Goal: Task Accomplishment & Management: Use online tool/utility

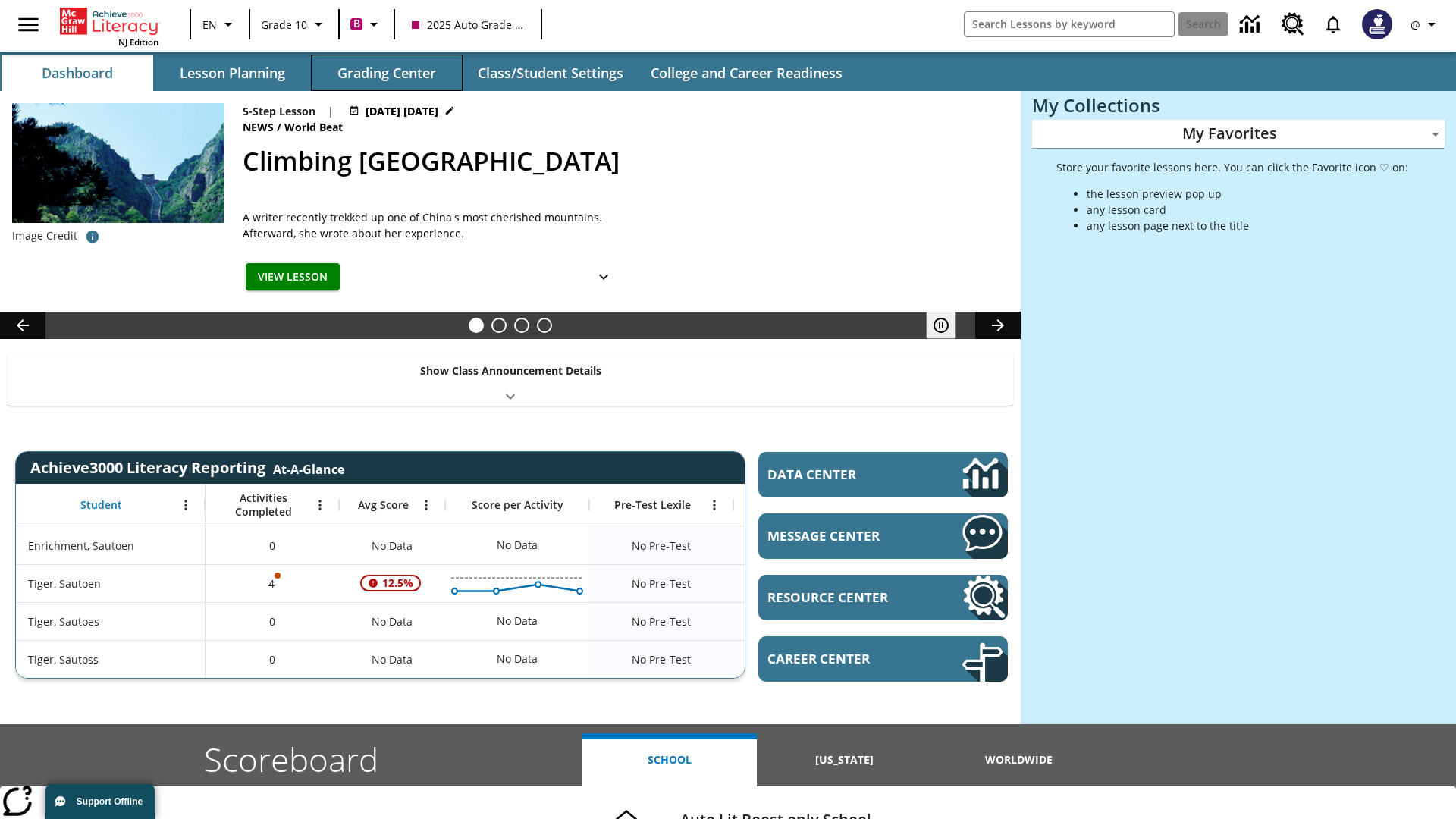
click at [387, 73] on button "Grading Center" at bounding box center [387, 72] width 152 height 37
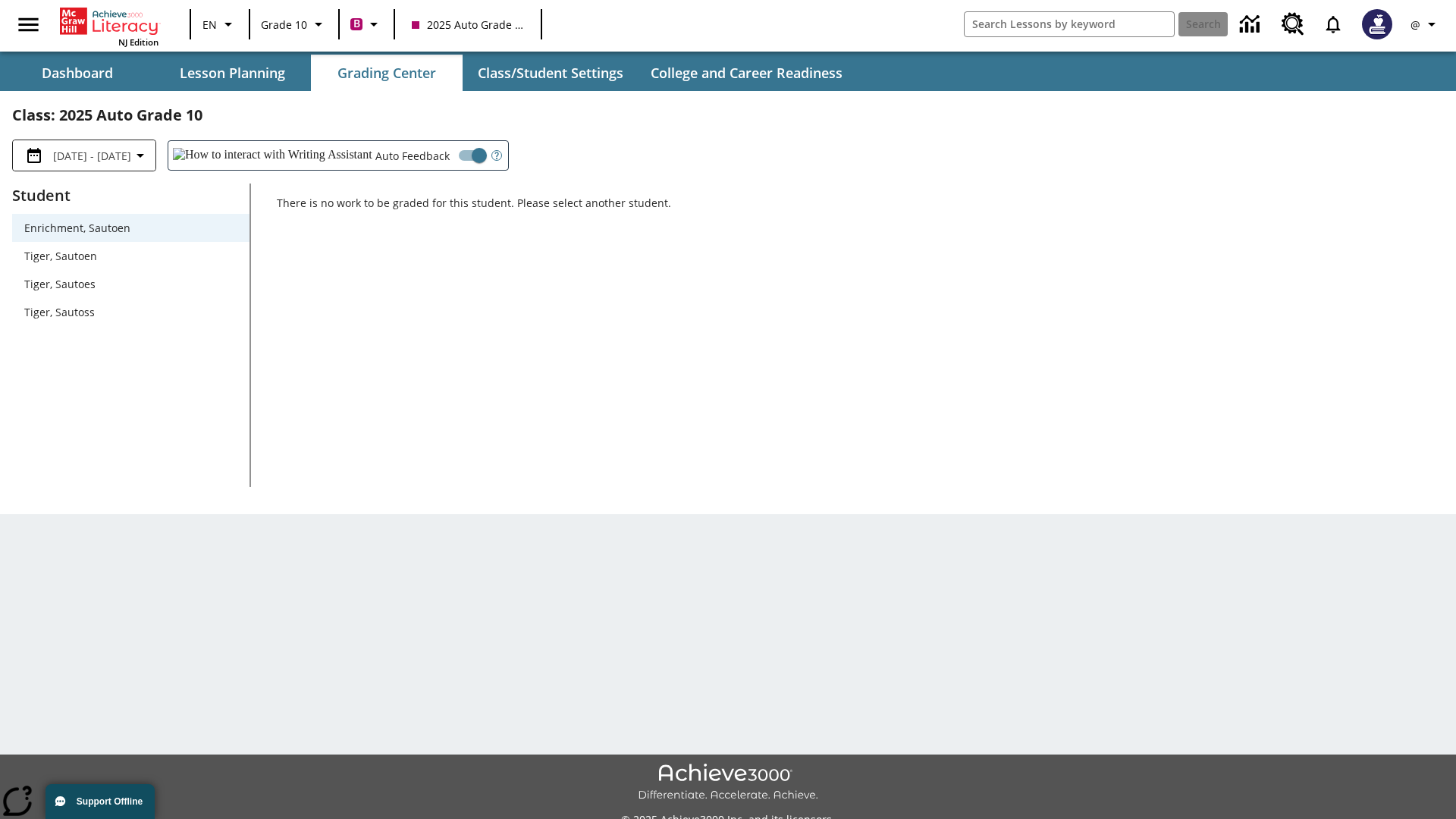
click at [131, 256] on span "Tiger, Sautoen" at bounding box center [131, 256] width 213 height 16
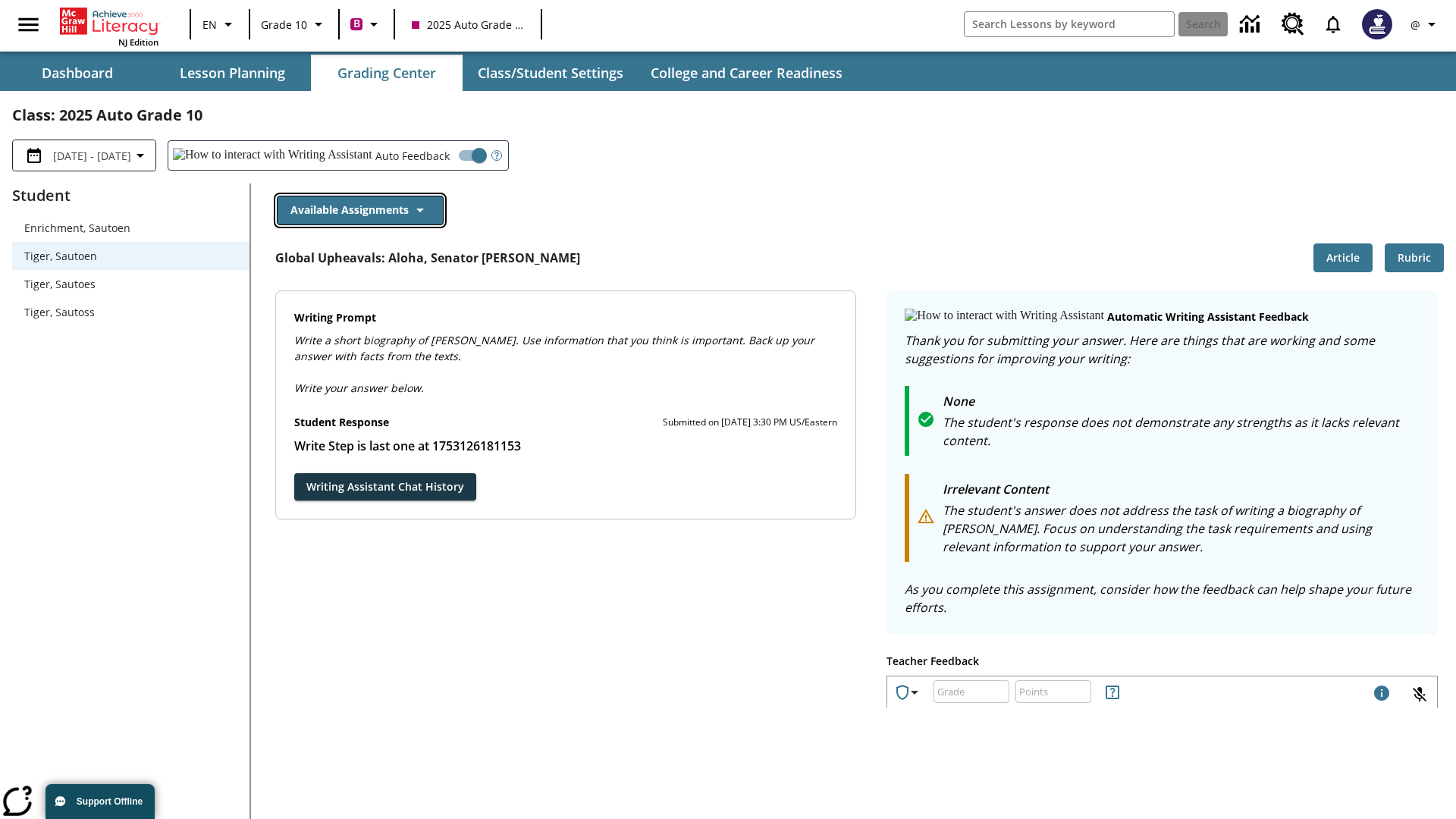
click at [360, 210] on button "Available Assignments" at bounding box center [360, 210] width 166 height 29
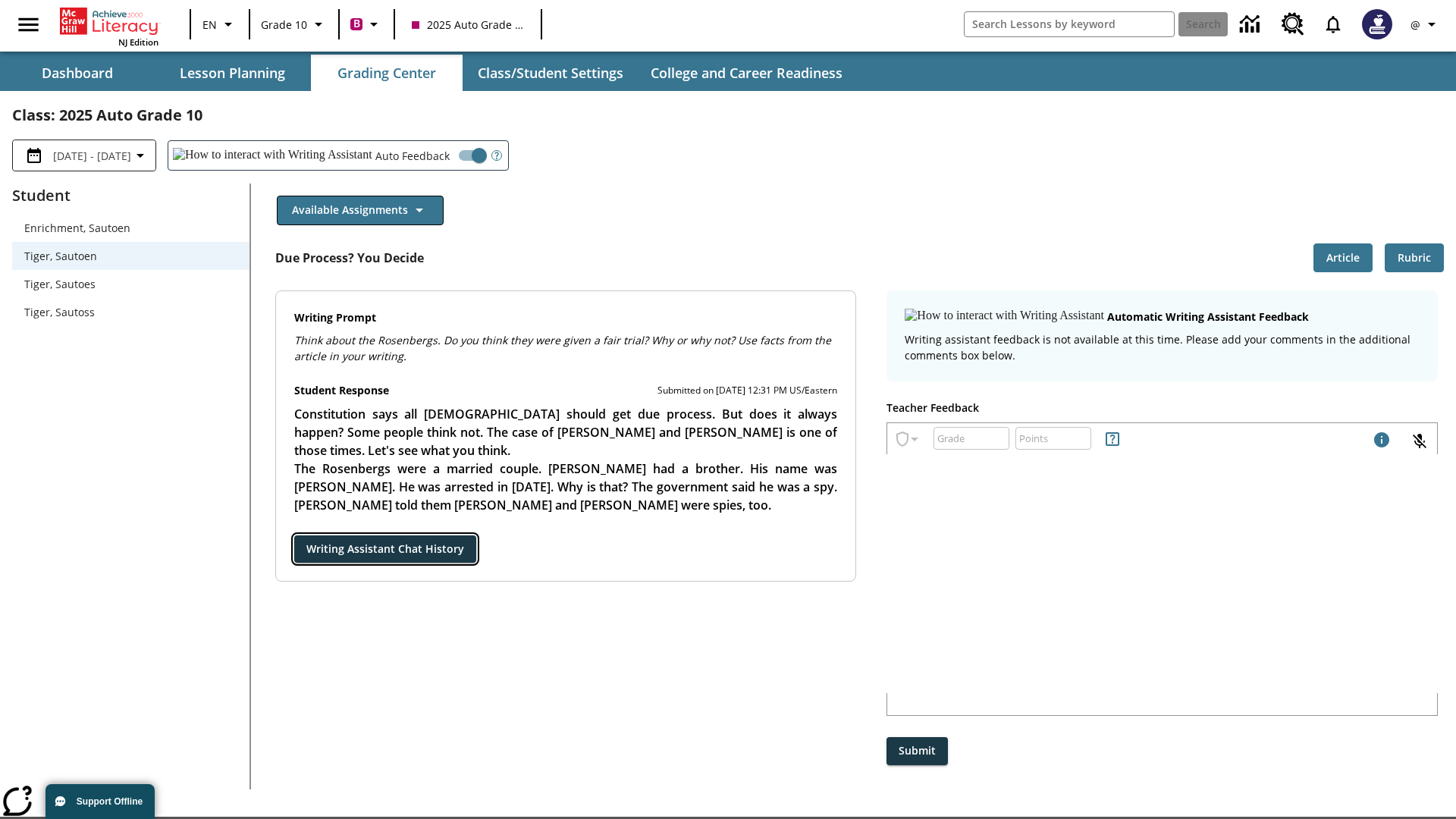
click at [294, 535] on button "Writing Assistant Chat History" at bounding box center [385, 549] width 182 height 28
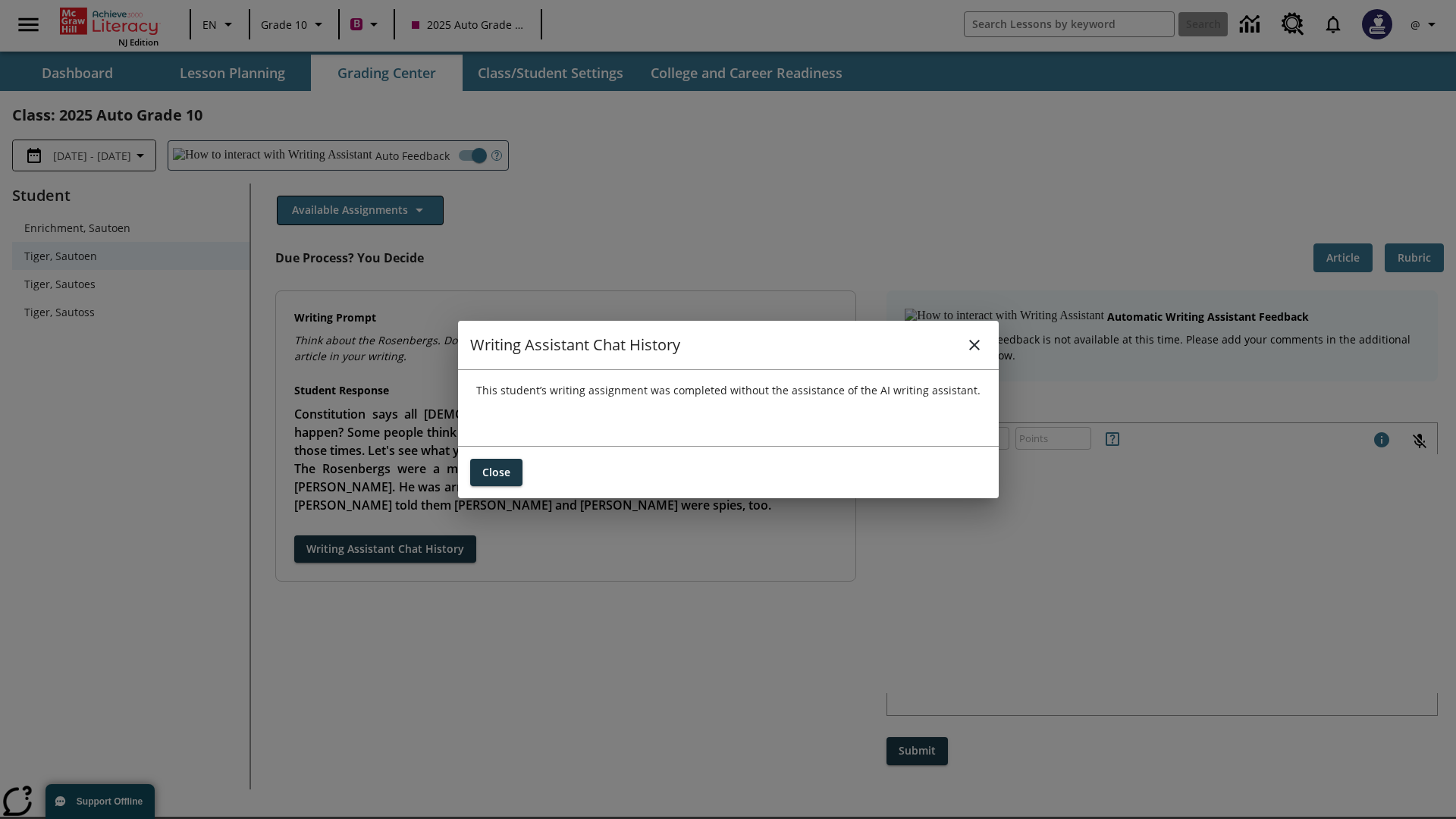
click at [974, 344] on icon "close" at bounding box center [974, 344] width 11 height 11
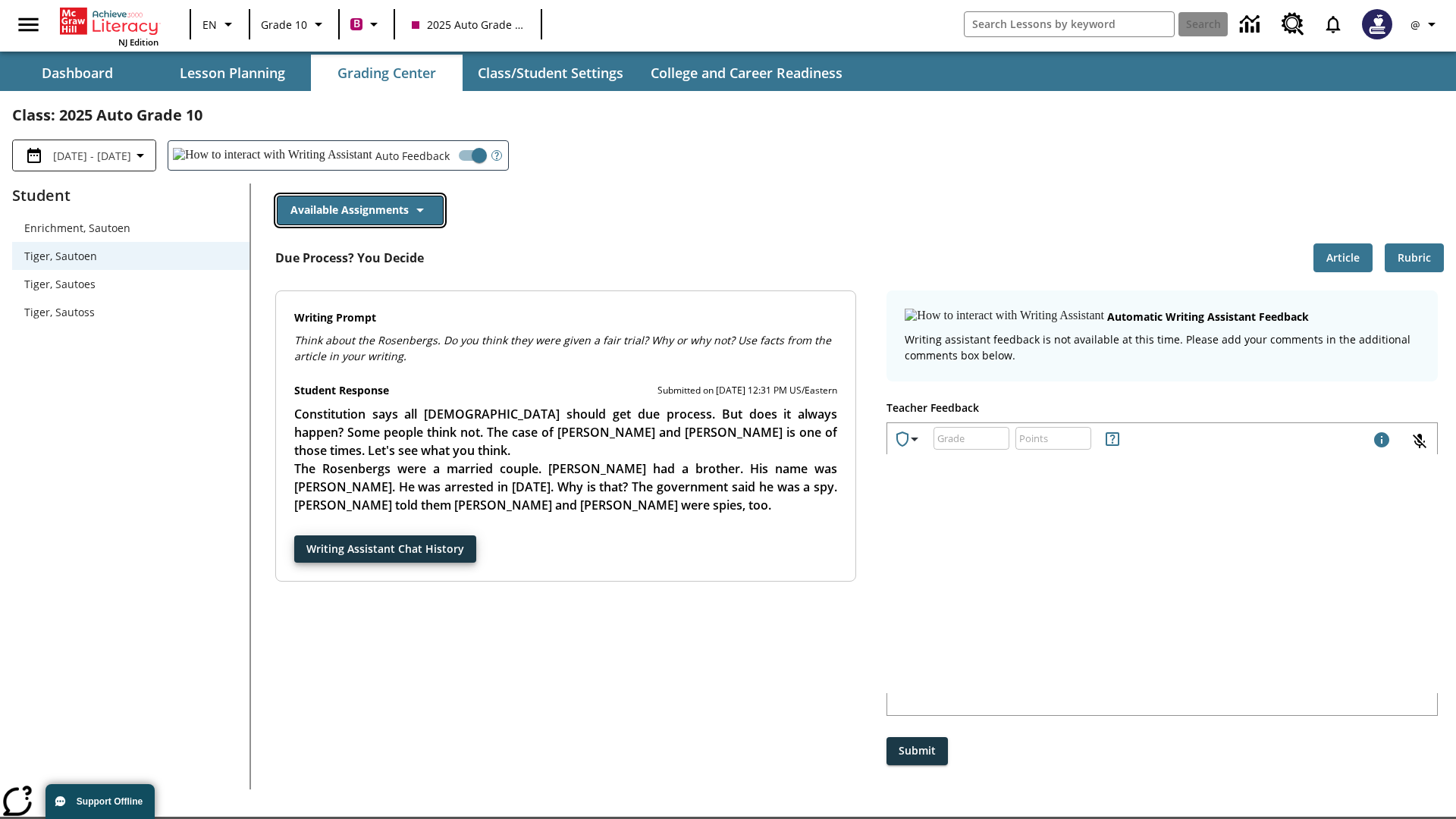
click at [360, 210] on button "Available Assignments" at bounding box center [360, 210] width 166 height 29
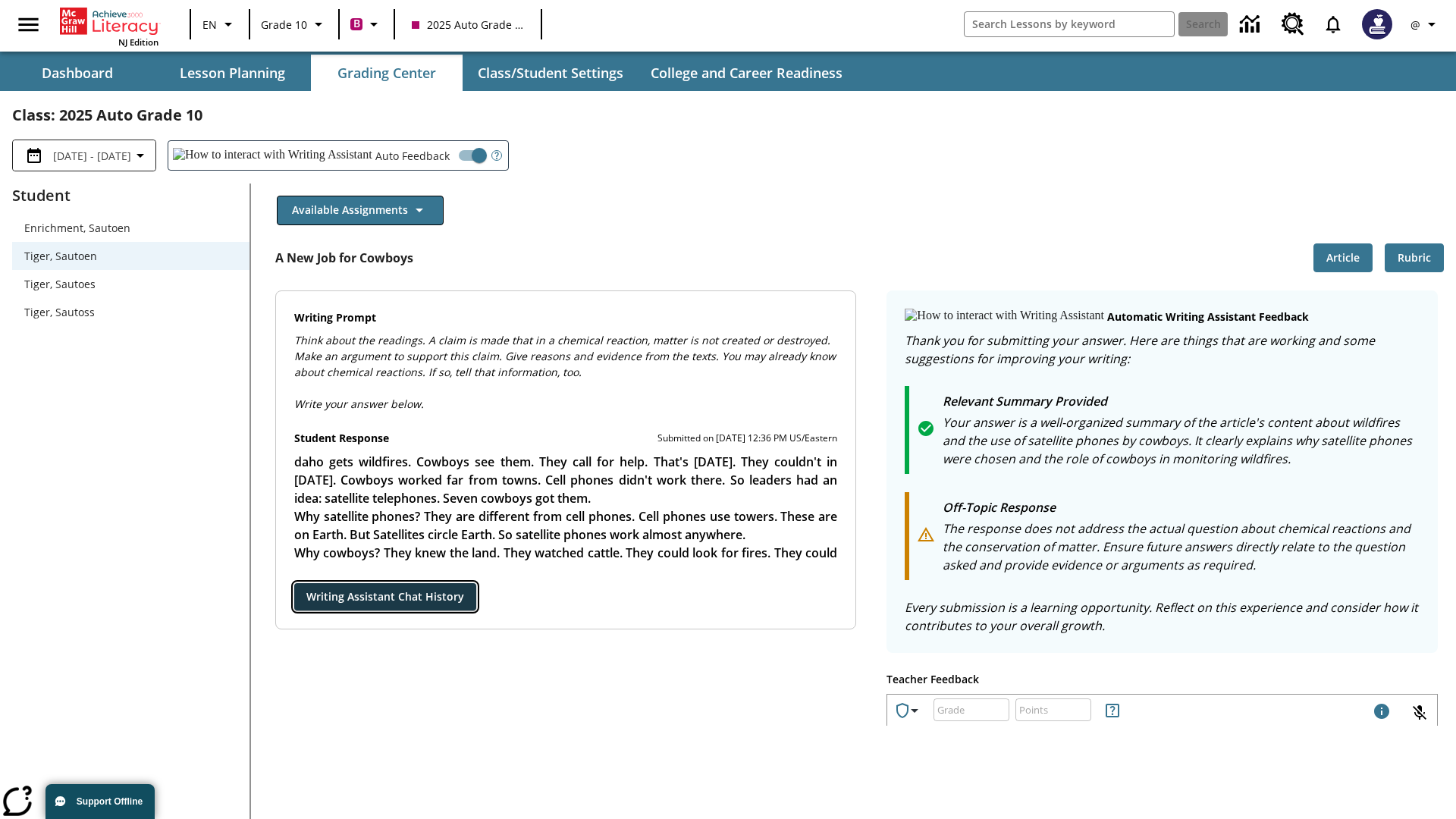
click at [294, 583] on button "Writing Assistant Chat History" at bounding box center [385, 597] width 182 height 28
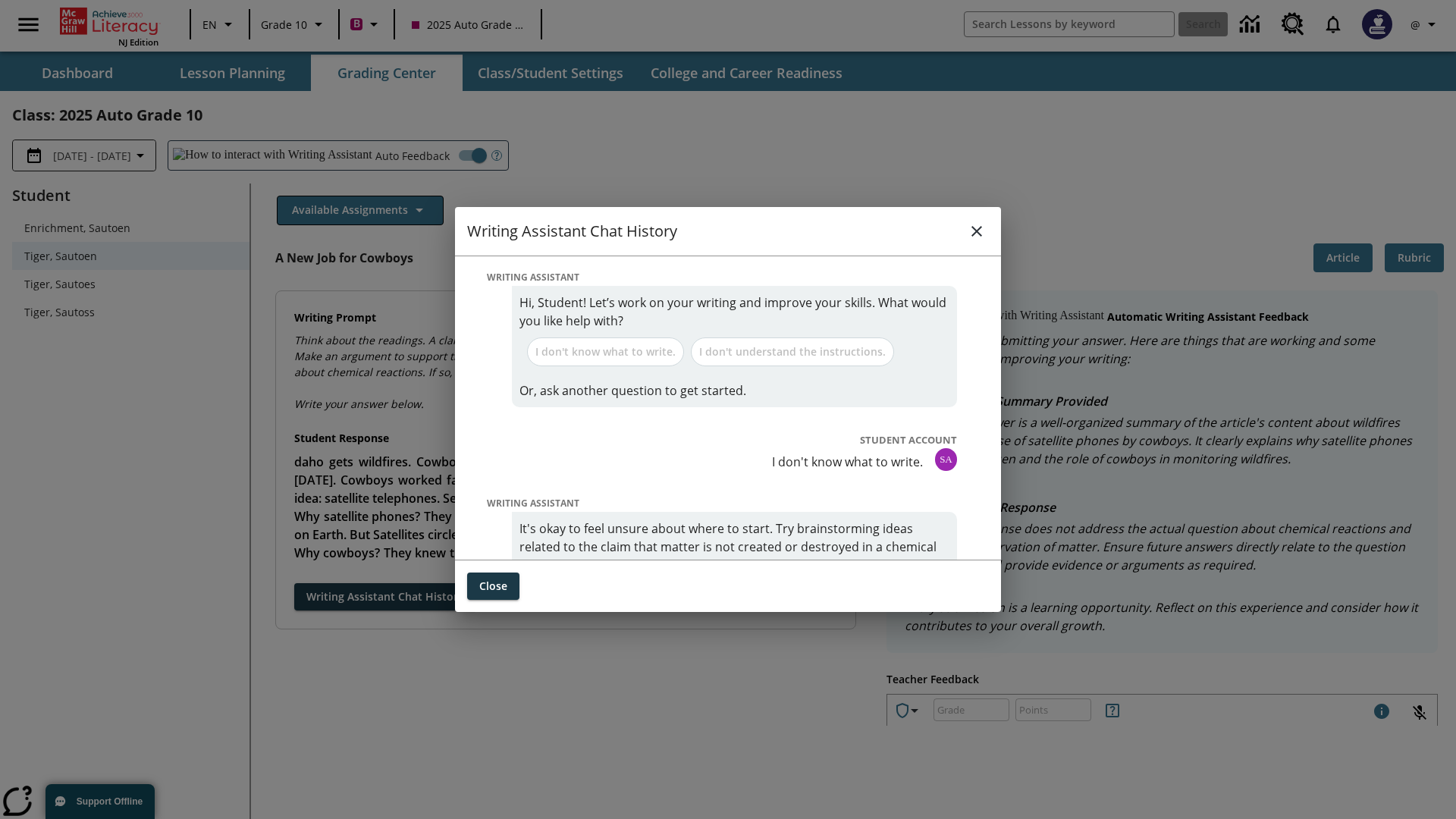
scroll to position [0, 0]
